Goal: Navigation & Orientation: Find specific page/section

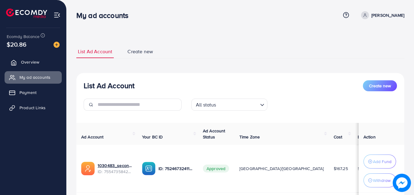
click at [22, 58] on link "Overview" at bounding box center [33, 62] width 57 height 12
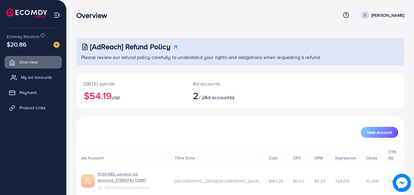
click at [24, 76] on span "My ad accounts" at bounding box center [36, 77] width 31 height 6
